Goal: Task Accomplishment & Management: Use online tool/utility

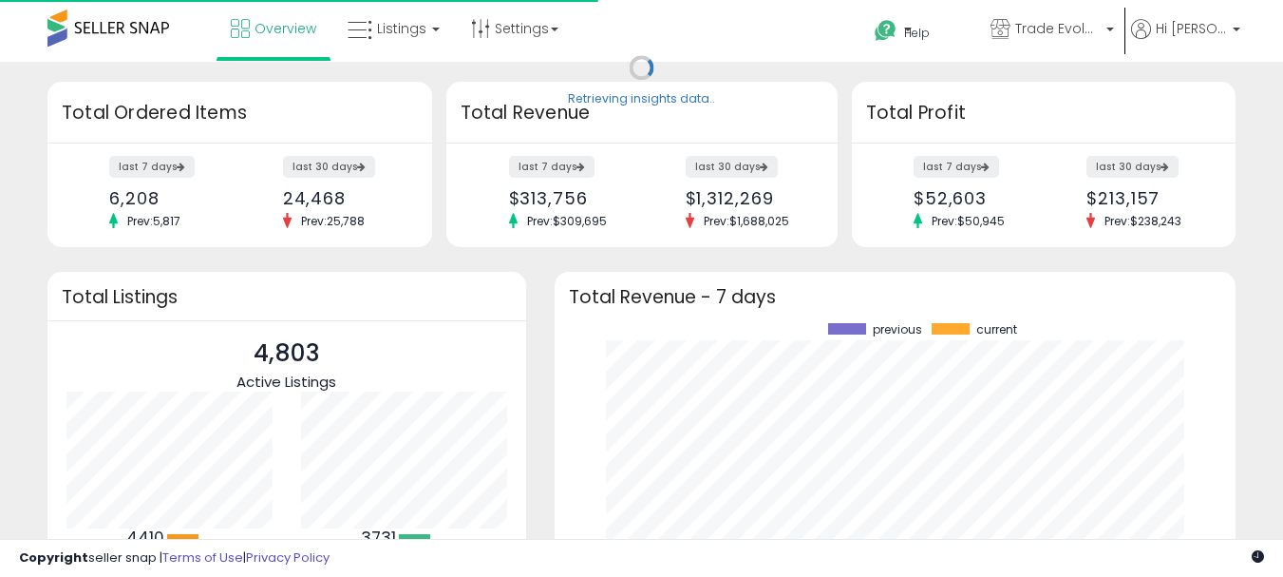
scroll to position [264, 644]
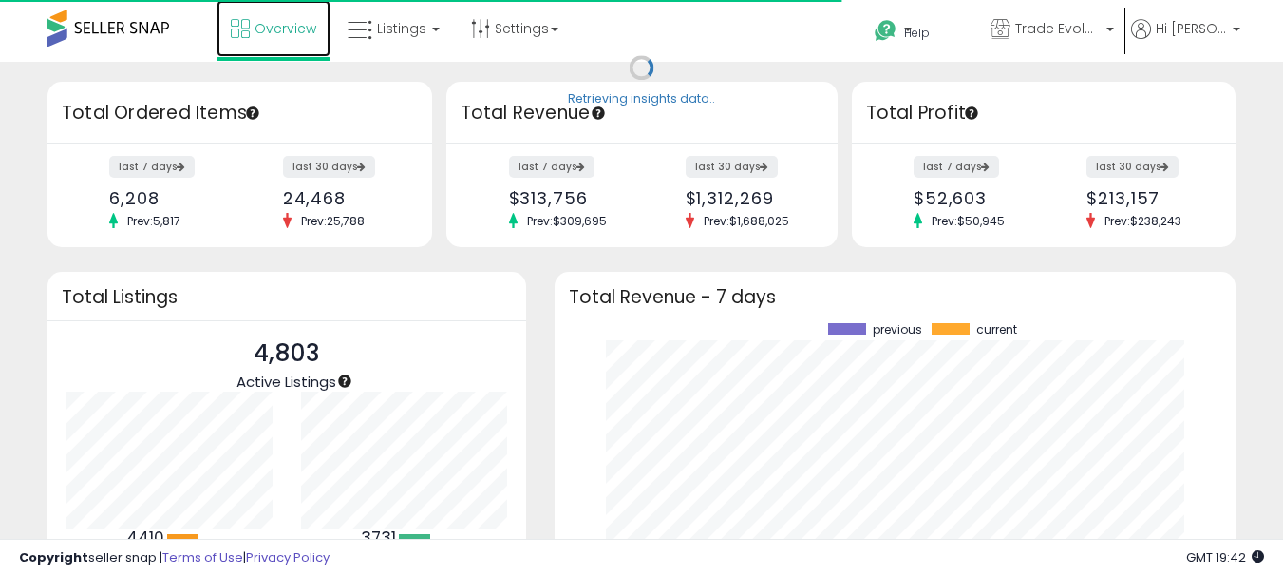
click at [291, 32] on span "Overview" at bounding box center [286, 28] width 62 height 19
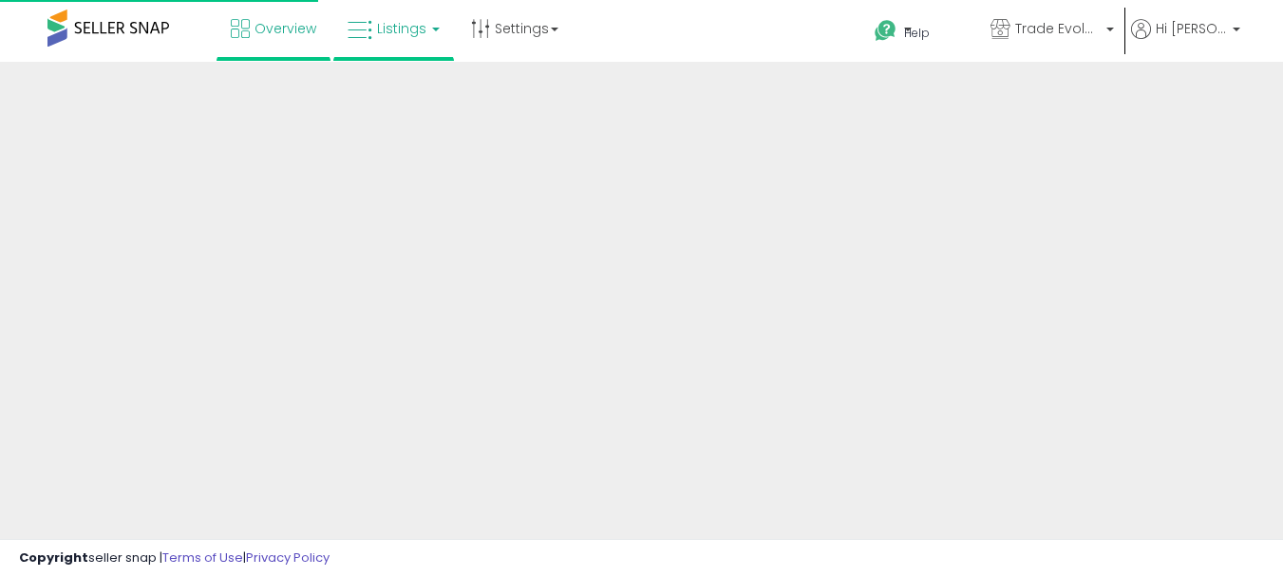
click at [440, 31] on b at bounding box center [436, 30] width 8 height 4
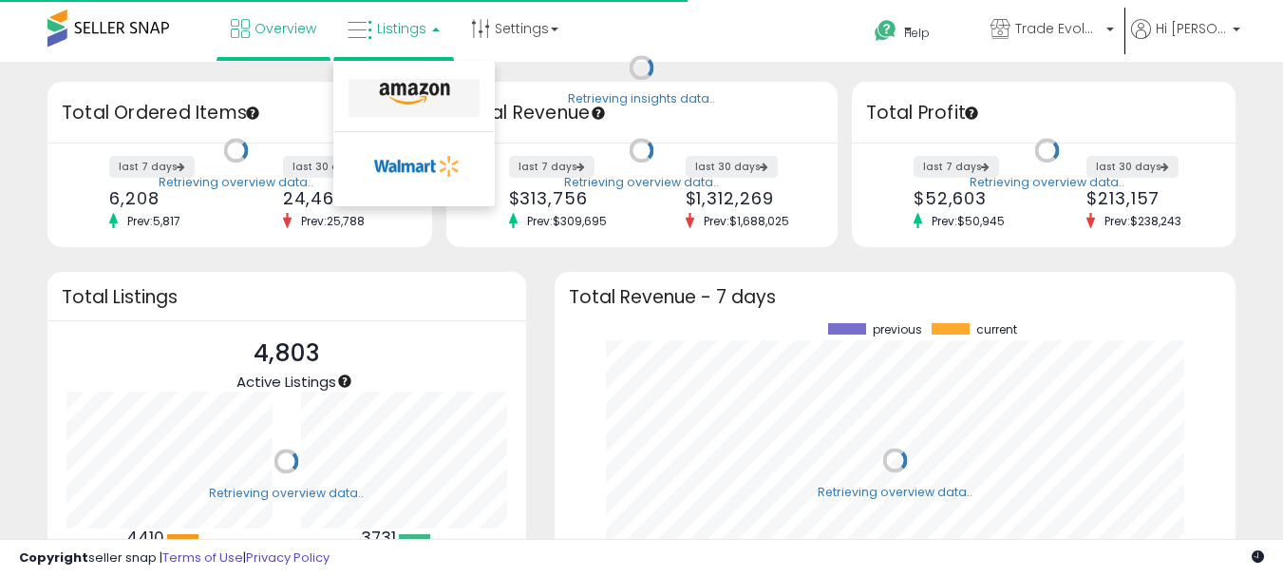
scroll to position [264, 644]
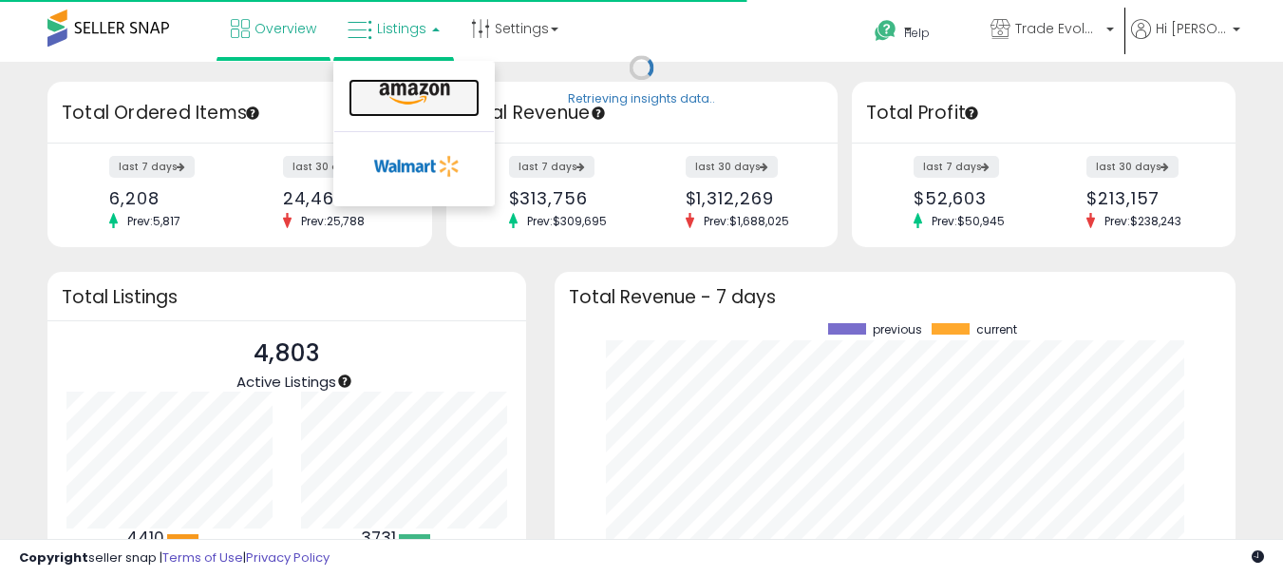
click at [412, 82] on icon at bounding box center [414, 94] width 83 height 25
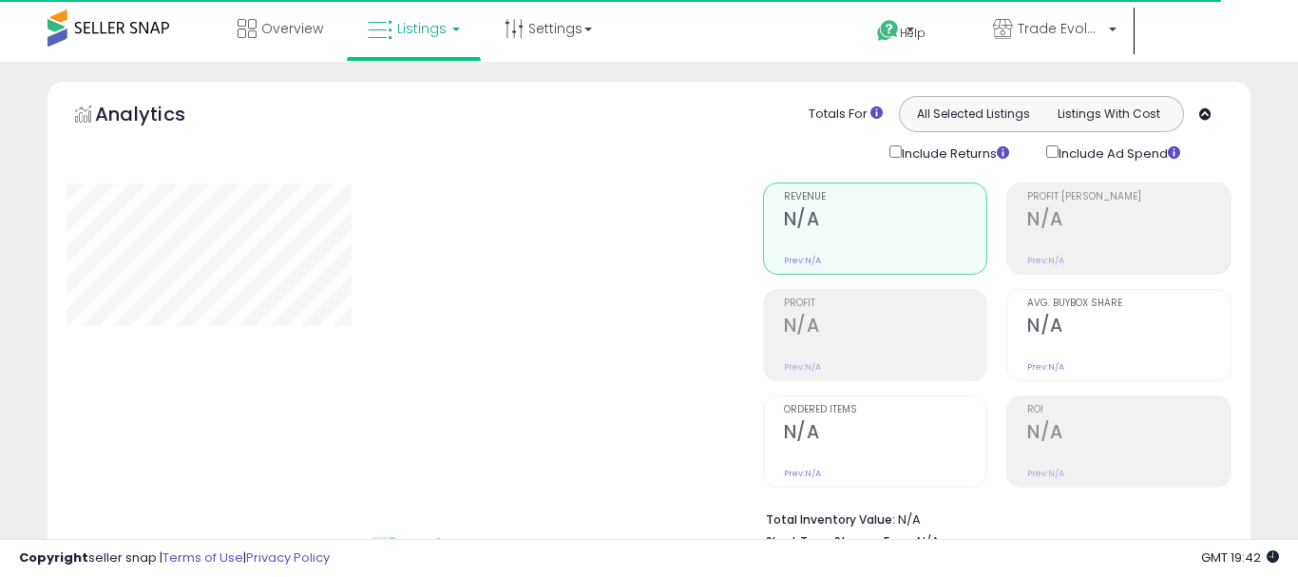
select select "*"
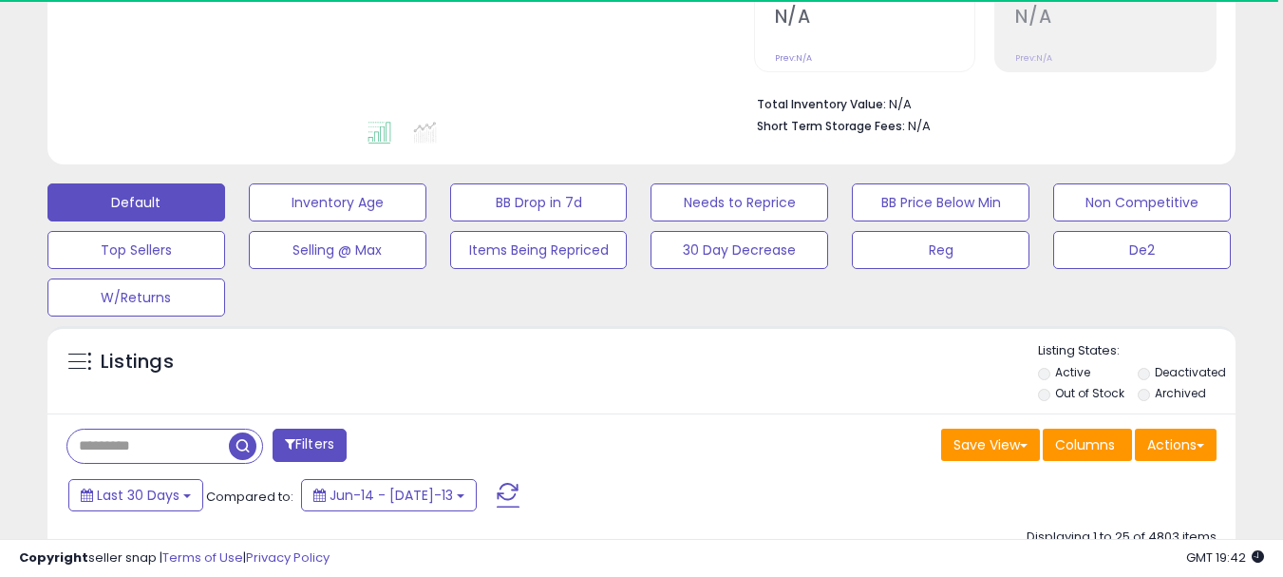
scroll to position [570, 0]
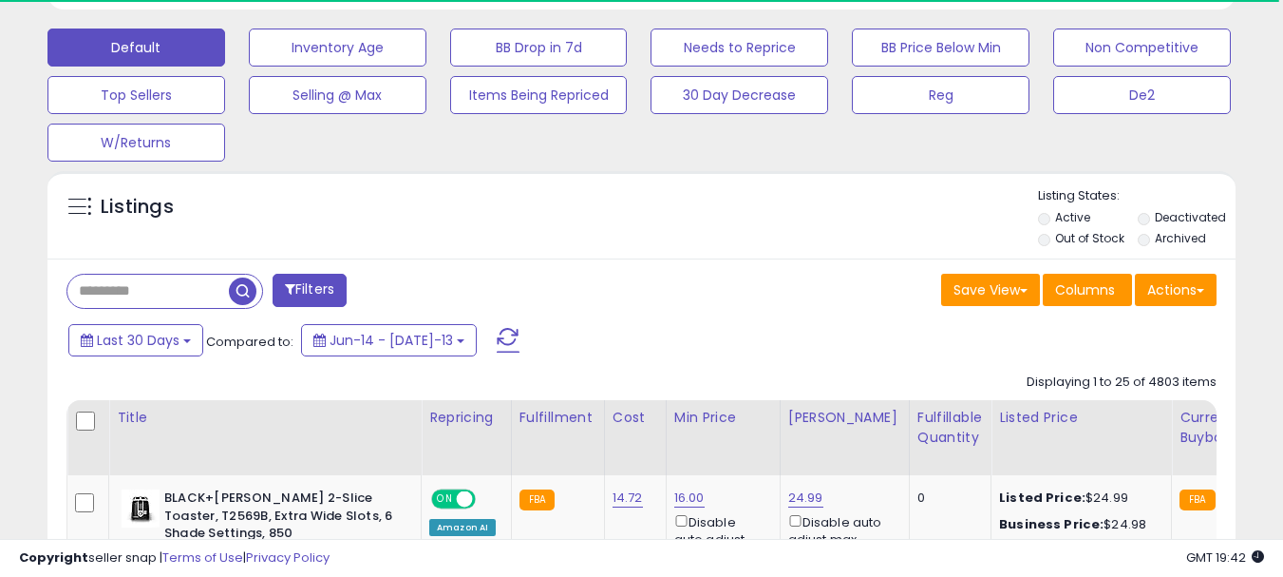
click at [185, 301] on input "text" at bounding box center [147, 291] width 161 height 33
paste input "**********"
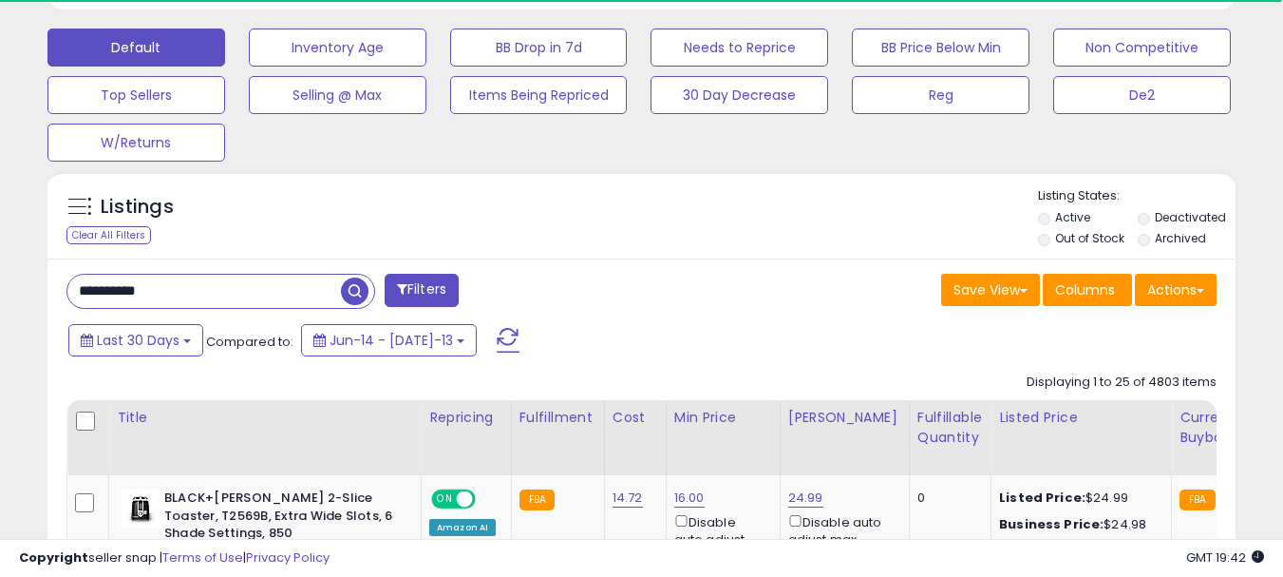
type input "**********"
click at [386, 279] on button "Filters" at bounding box center [422, 290] width 74 height 33
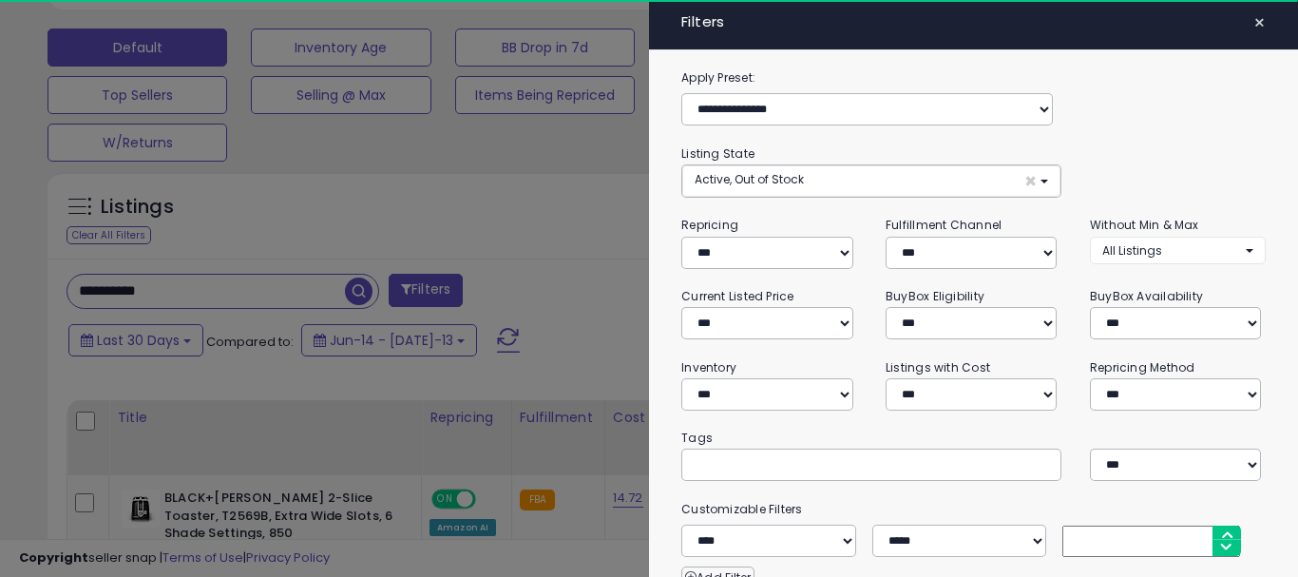
click at [1253, 28] on span "×" at bounding box center [1259, 22] width 12 height 27
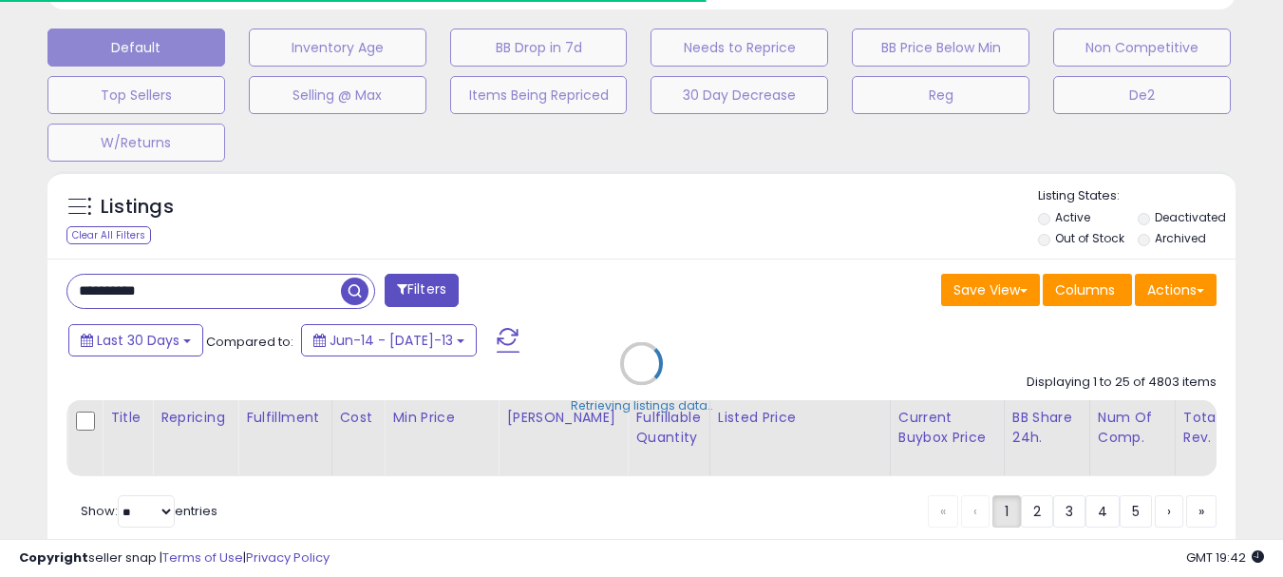
click at [351, 291] on span "button" at bounding box center [355, 291] width 28 height 28
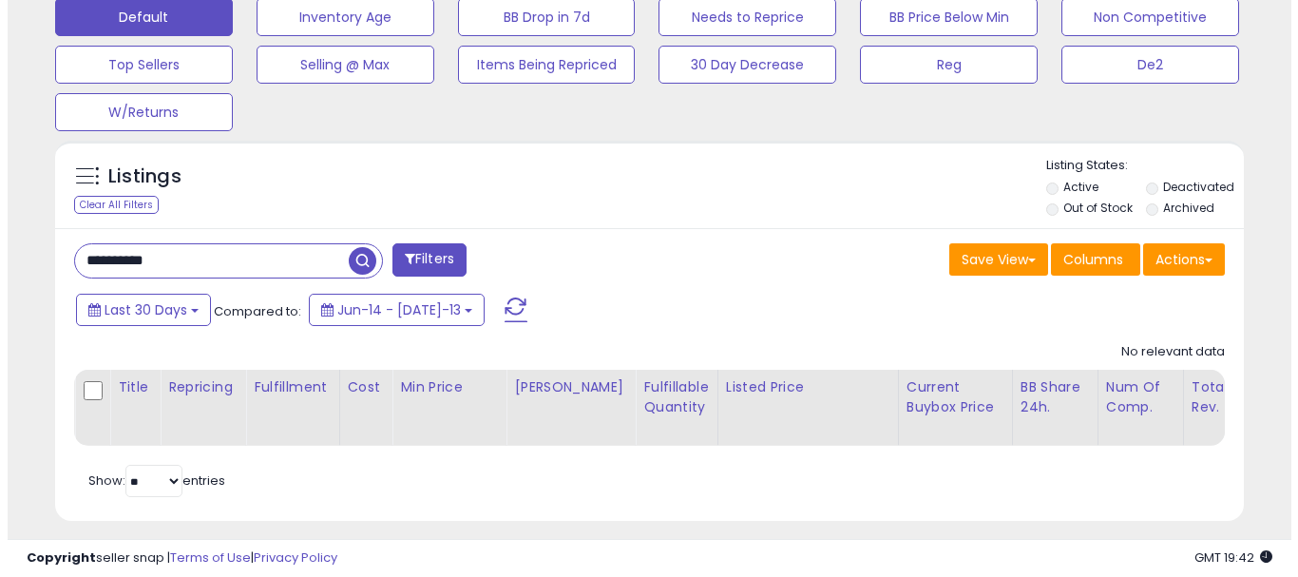
scroll to position [630, 0]
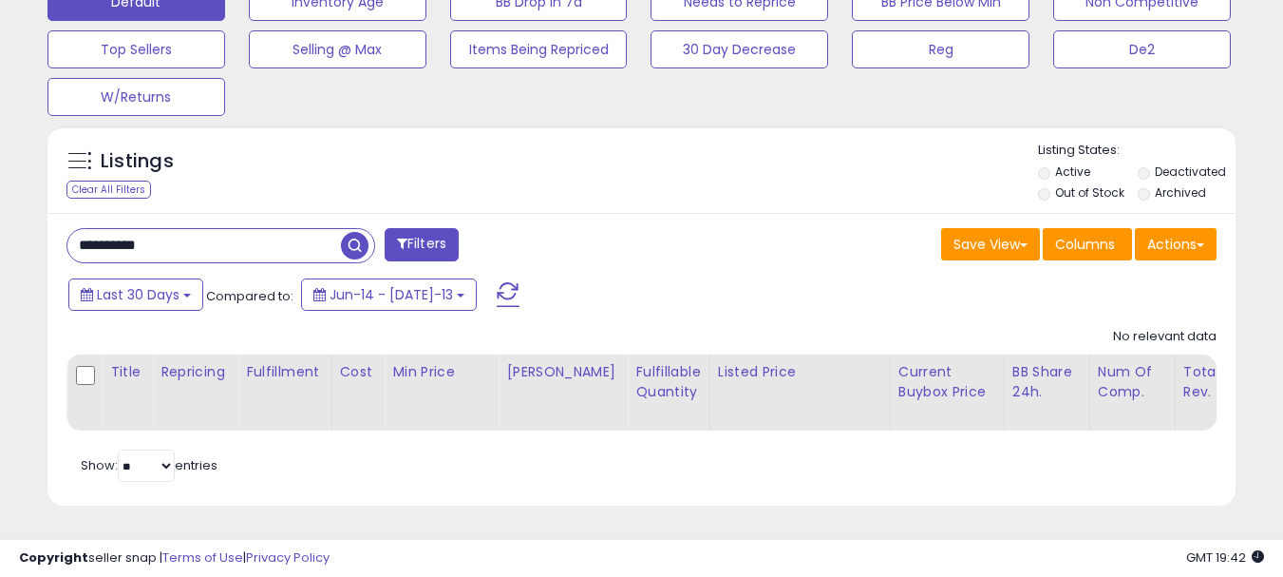
click at [364, 238] on span "button" at bounding box center [355, 246] width 28 height 28
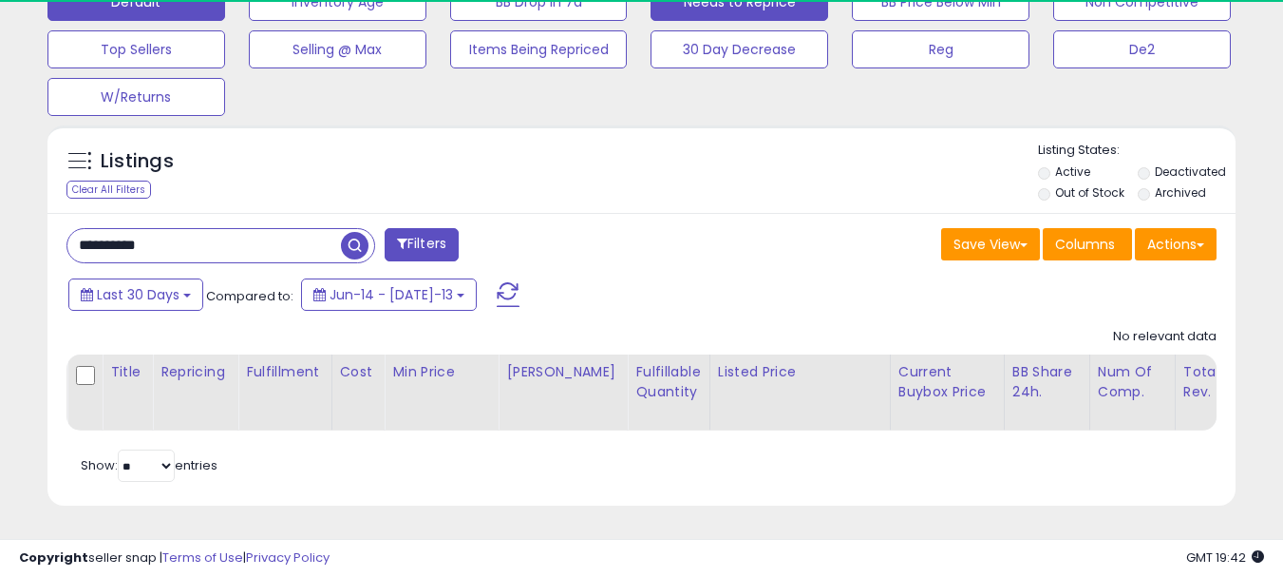
scroll to position [389, 688]
